Goal: Find specific page/section: Find specific page/section

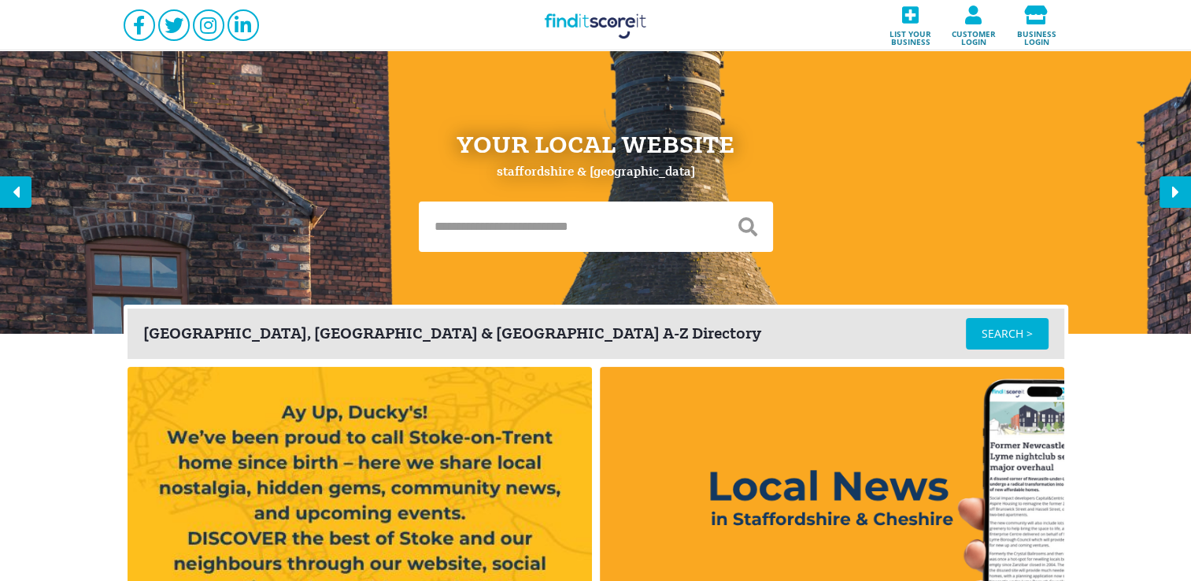
click at [520, 222] on input "text" at bounding box center [571, 227] width 304 height 50
type input "*********"
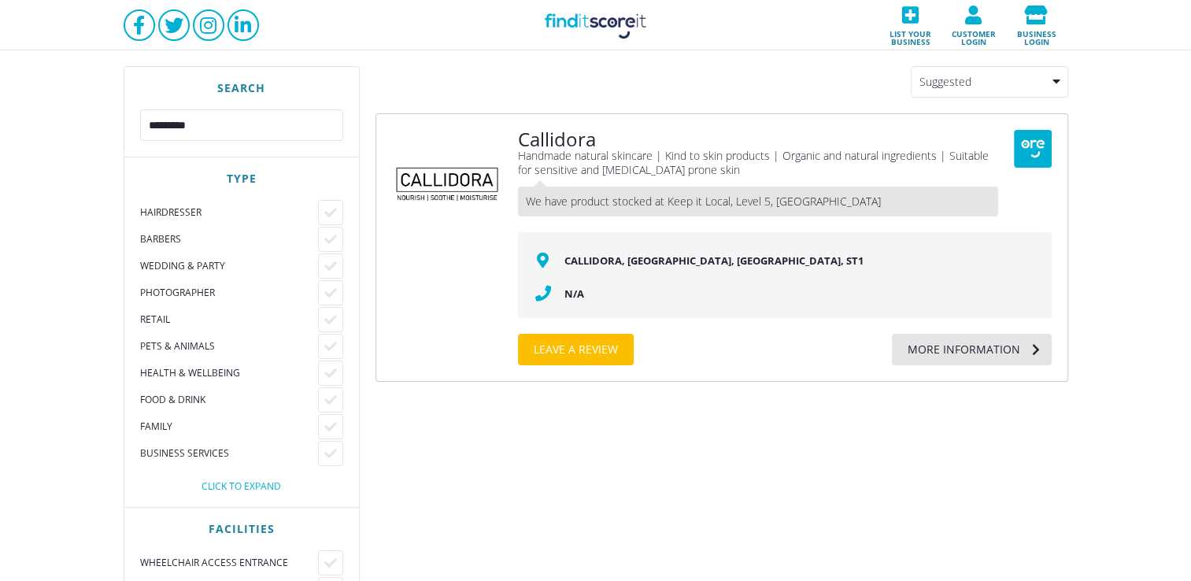
click at [453, 276] on div "Callidora Handmade natural skincare | Kind to skin products | Organic and natur…" at bounding box center [721, 247] width 693 height 268
click at [931, 350] on div "More information" at bounding box center [956, 349] width 128 height 31
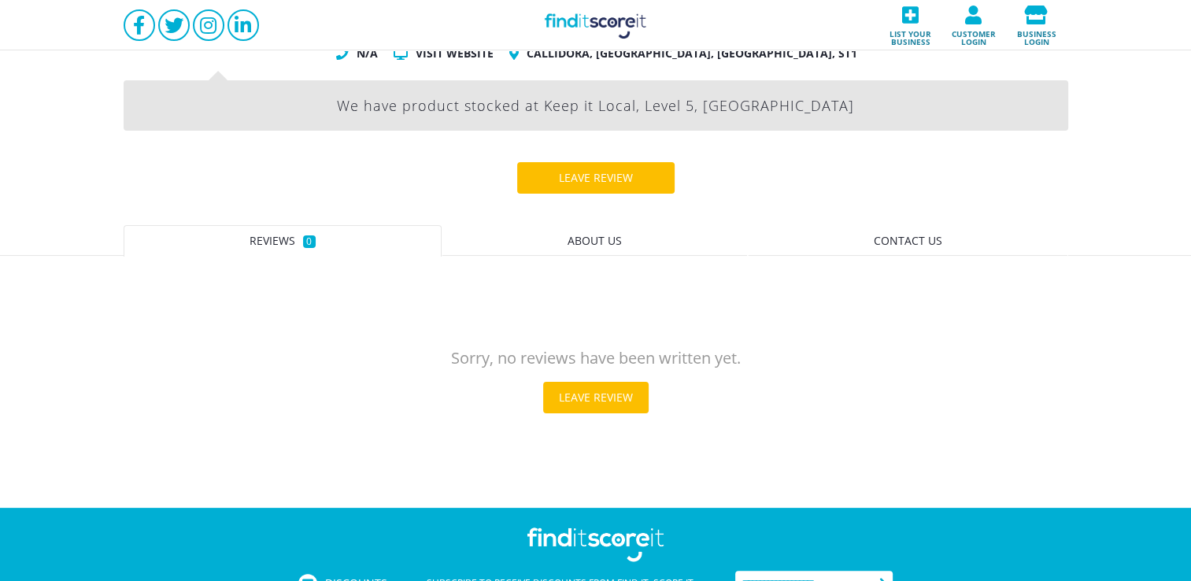
scroll to position [276, 0]
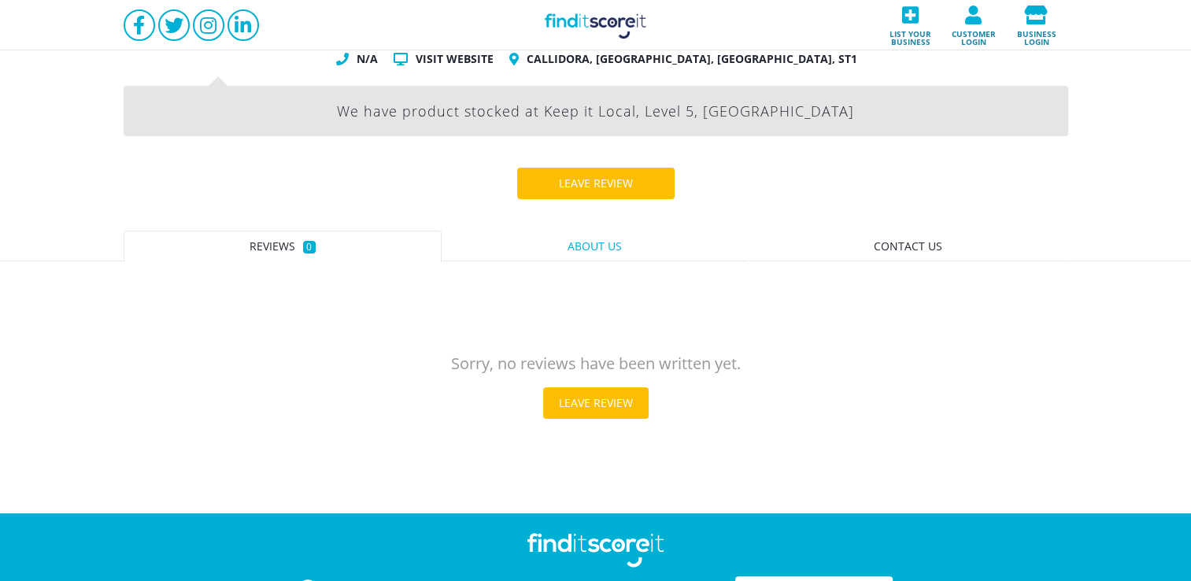
click at [592, 260] on link "About us" at bounding box center [595, 246] width 306 height 31
